Goal: Task Accomplishment & Management: Use online tool/utility

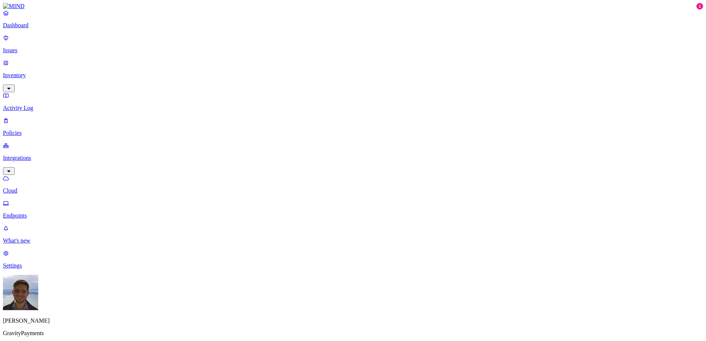
click at [38, 269] on p "Settings" at bounding box center [353, 265] width 700 height 7
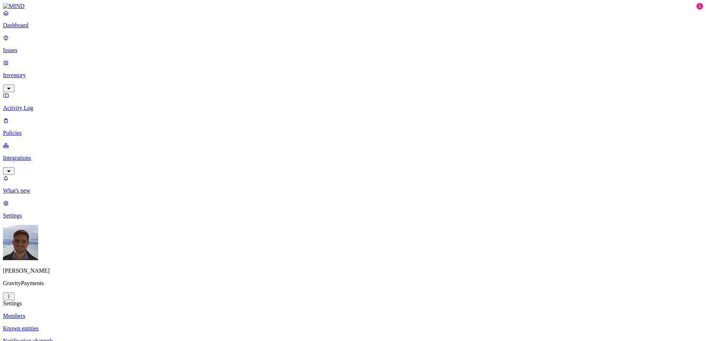
click at [16, 142] on link "Integrations" at bounding box center [353, 158] width 700 height 32
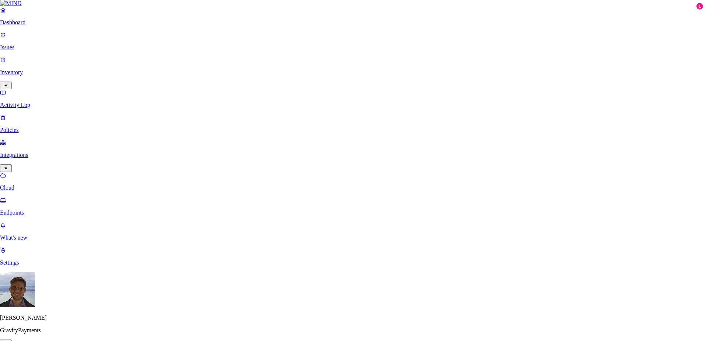
type input "Google"
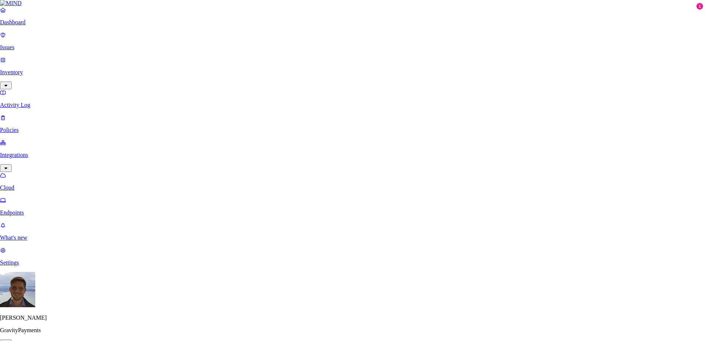
type input "[EMAIL_ADDRESS][DOMAIN_NAME]"
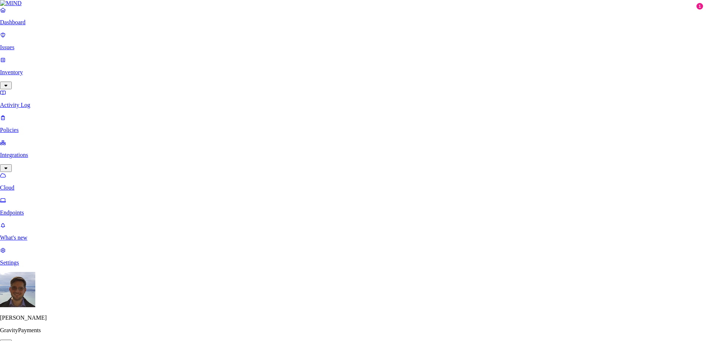
scroll to position [58, 0]
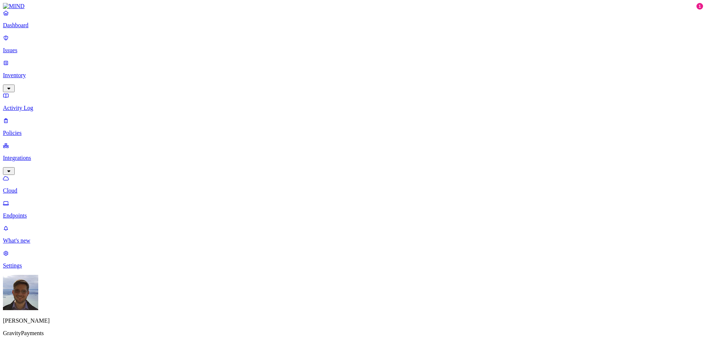
click at [49, 200] on link "Endpoints" at bounding box center [353, 209] width 700 height 19
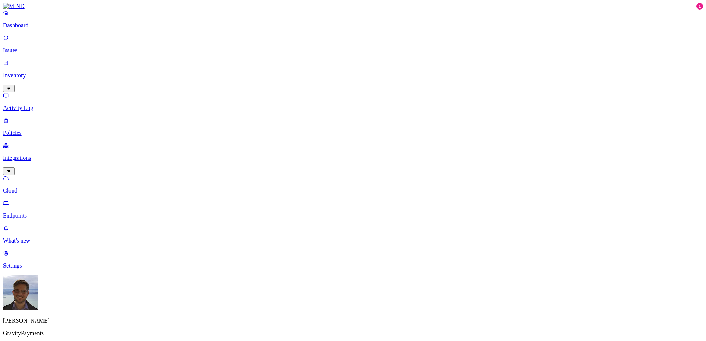
click at [39, 187] on p "Cloud" at bounding box center [353, 190] width 700 height 7
click at [27, 63] on link "Inventory" at bounding box center [353, 76] width 700 height 32
